Goal: Information Seeking & Learning: Learn about a topic

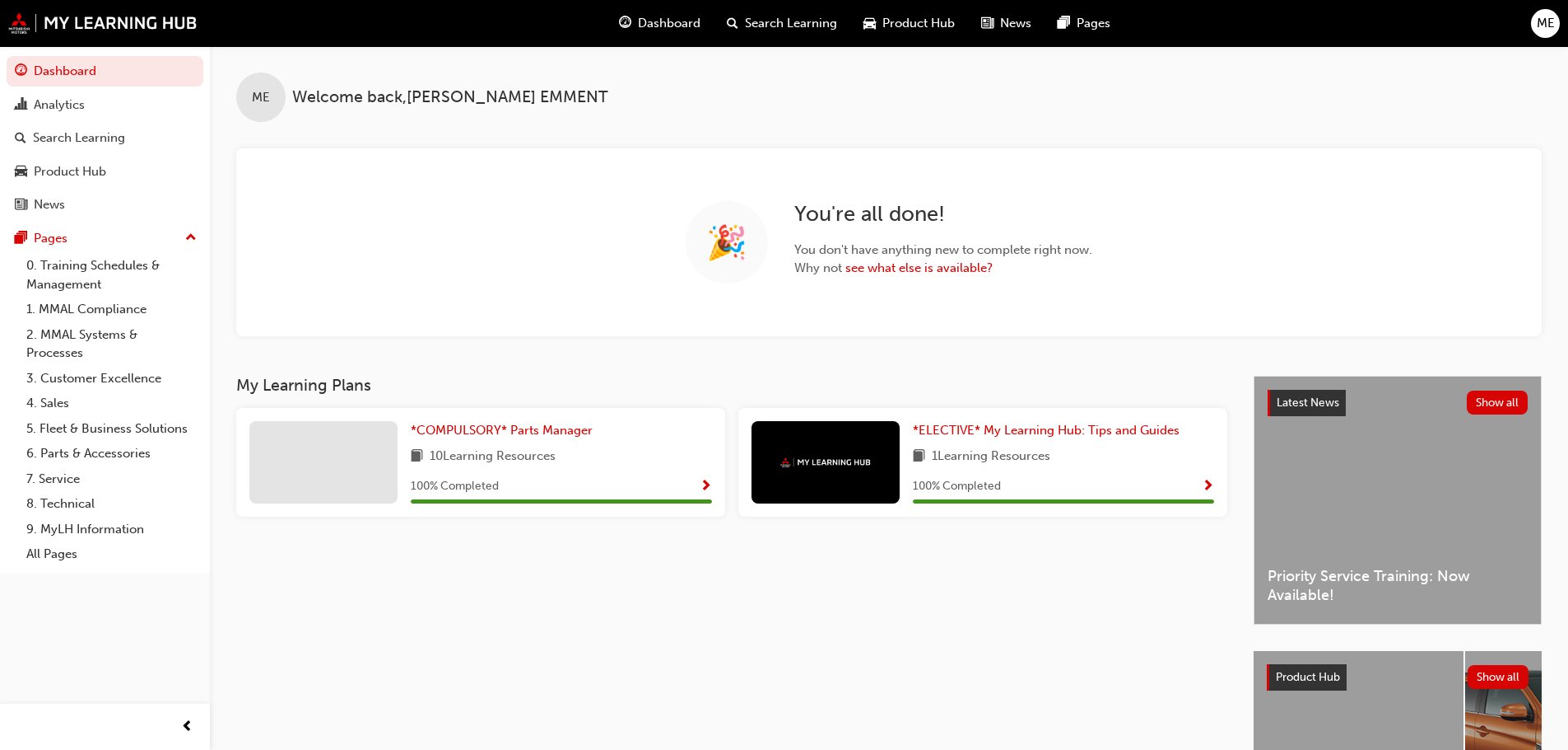
click at [914, 20] on span "Product Hub" at bounding box center [918, 23] width 73 height 19
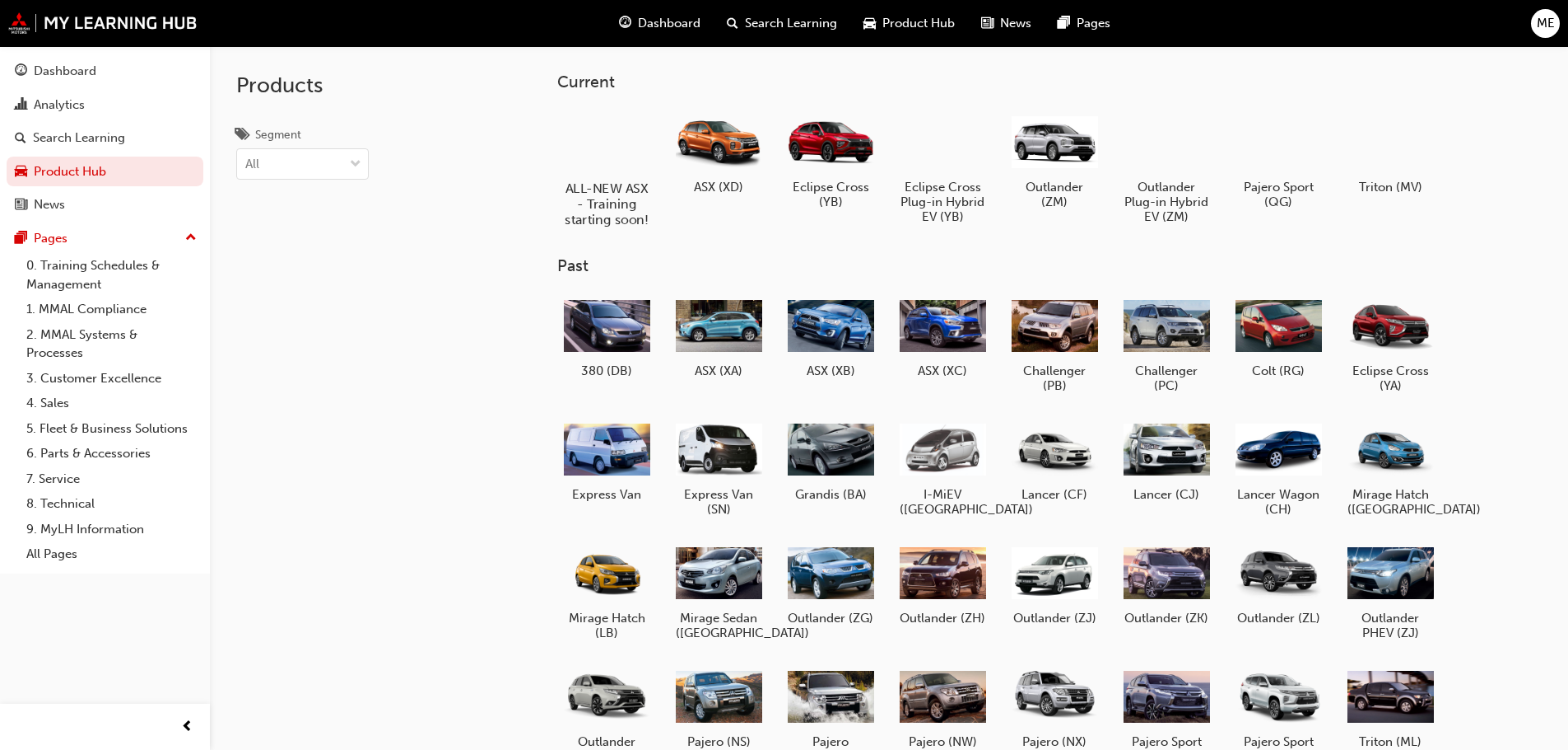
click at [614, 138] on div at bounding box center [607, 141] width 92 height 66
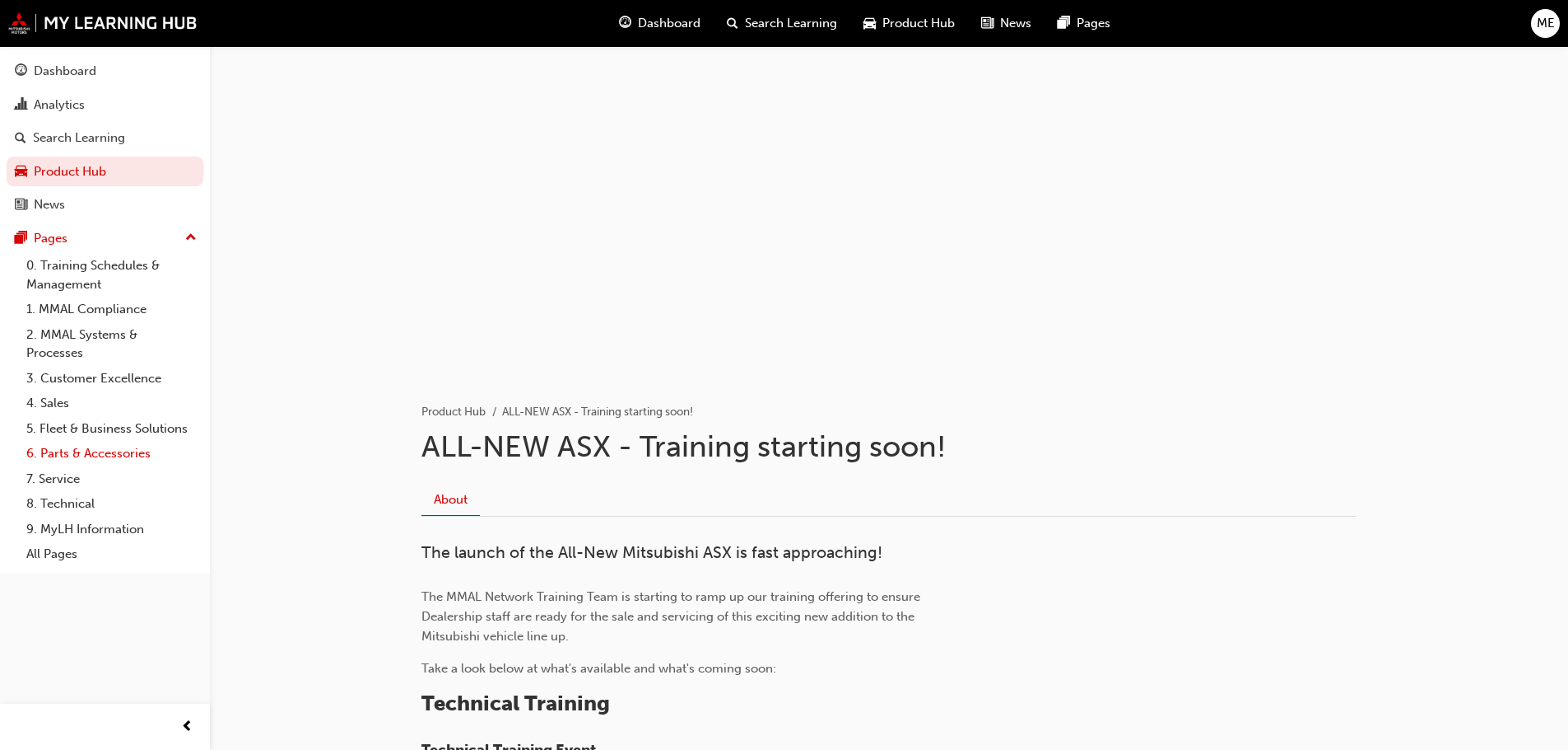
click at [115, 454] on link "6. Parts & Accessories" at bounding box center [112, 453] width 184 height 26
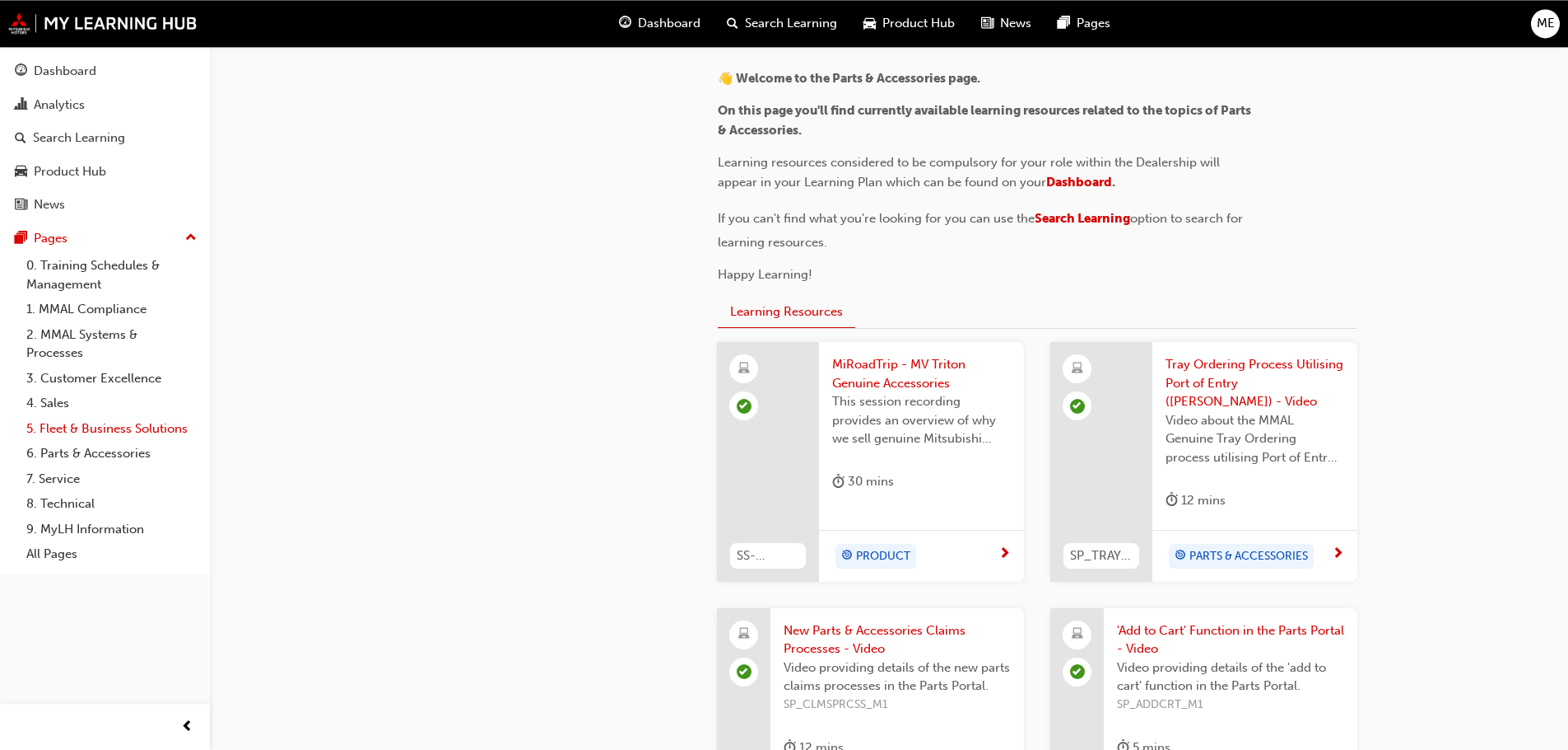
scroll to position [395, 0]
click at [65, 506] on link "8. Technical" at bounding box center [112, 504] width 184 height 26
